Goal: Communication & Community: Share content

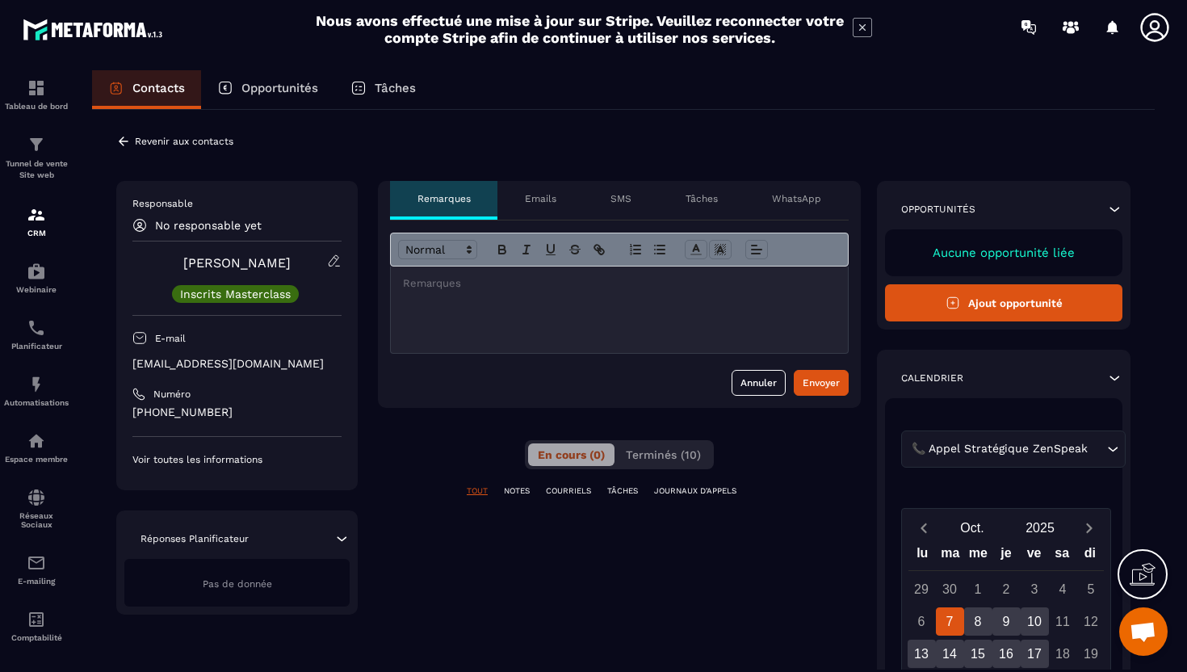
click at [232, 366] on p "[EMAIL_ADDRESS][DOMAIN_NAME]" at bounding box center [236, 363] width 209 height 15
copy div "[EMAIL_ADDRESS][DOMAIN_NAME]"
click at [450, 337] on div at bounding box center [619, 309] width 457 height 86
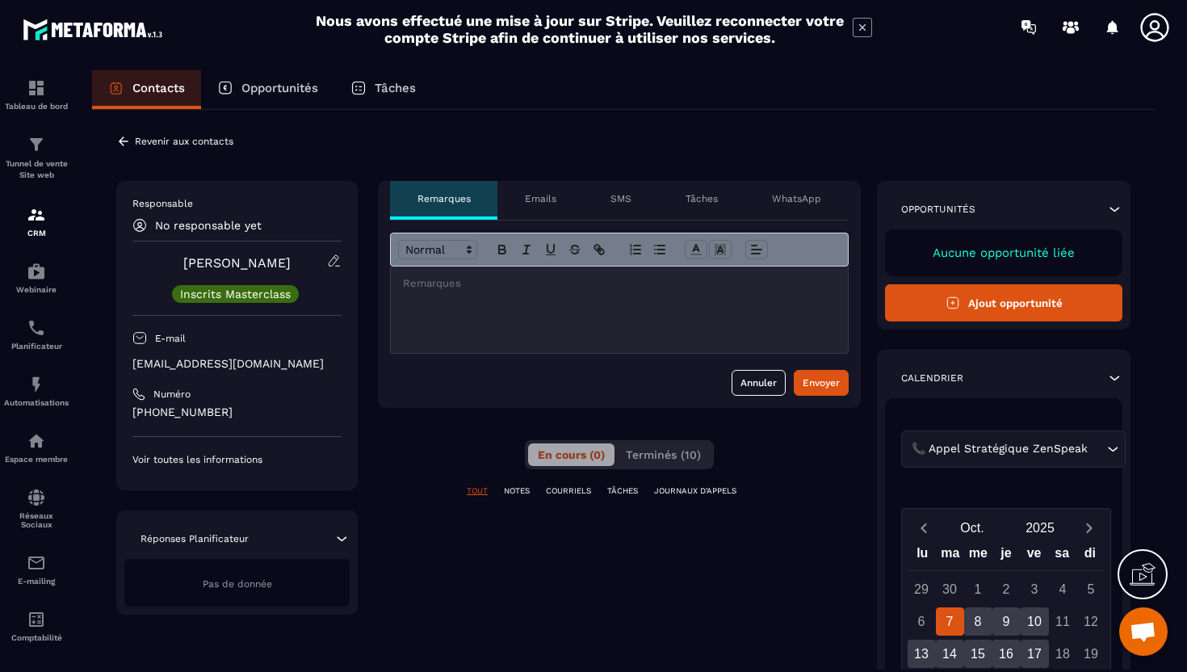
click at [446, 304] on div at bounding box center [619, 309] width 457 height 86
click at [429, 303] on div at bounding box center [619, 309] width 457 height 86
click at [831, 385] on div "Envoyer" at bounding box center [820, 383] width 37 height 16
